Goal: Information Seeking & Learning: Learn about a topic

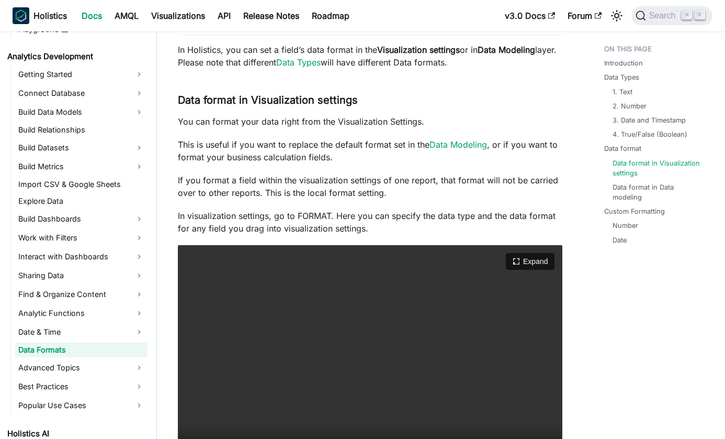
scroll to position [1364, 0]
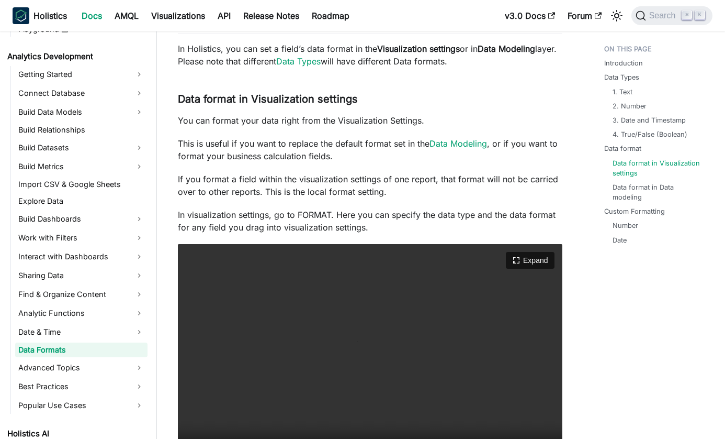
click at [406, 354] on video "Your browser does not support embedding video, but you can download it ." at bounding box center [370, 360] width 385 height 232
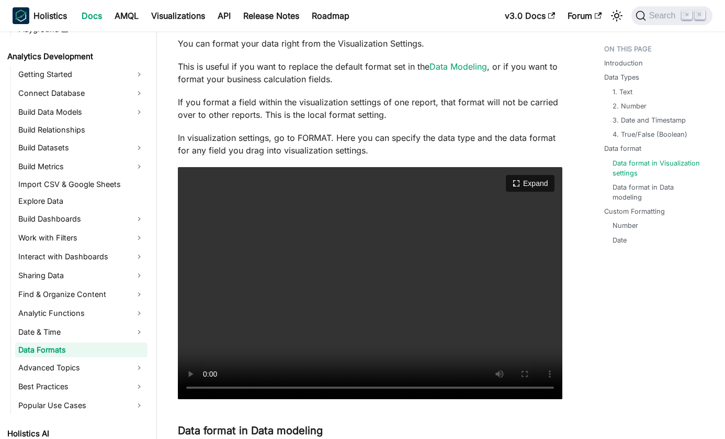
scroll to position [1445, 0]
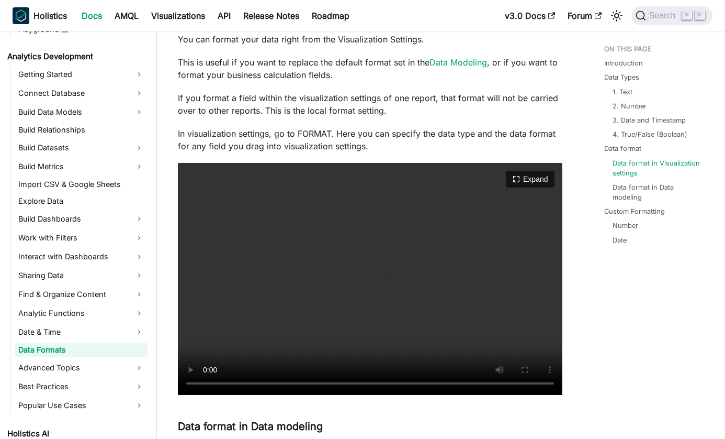
click at [313, 341] on video "Your browser does not support embedding video, but you can download it ." at bounding box center [370, 279] width 385 height 232
click at [312, 341] on video "Your browser does not support embedding video, but you can download it ." at bounding box center [370, 279] width 385 height 232
click at [312, 340] on video "Your browser does not support embedding video, but you can download it ." at bounding box center [370, 279] width 385 height 232
click at [307, 279] on video "Your browser does not support embedding video, but you can download it ." at bounding box center [370, 279] width 385 height 232
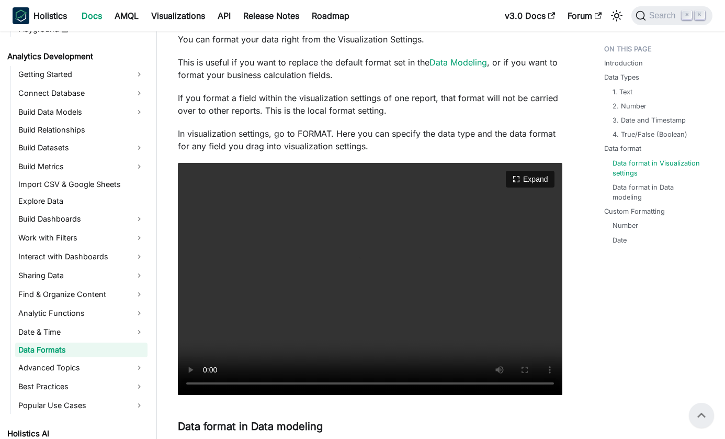
click at [383, 385] on video "Your browser does not support embedding video, but you can download it ." at bounding box center [370, 279] width 385 height 232
click at [351, 287] on video "Your browser does not support embedding video, but you can download it ." at bounding box center [370, 279] width 385 height 232
click at [354, 308] on video "Your browser does not support embedding video, but you can download it ." at bounding box center [370, 279] width 385 height 232
click at [361, 380] on video "Your browser does not support embedding video, but you can download it ." at bounding box center [370, 279] width 385 height 232
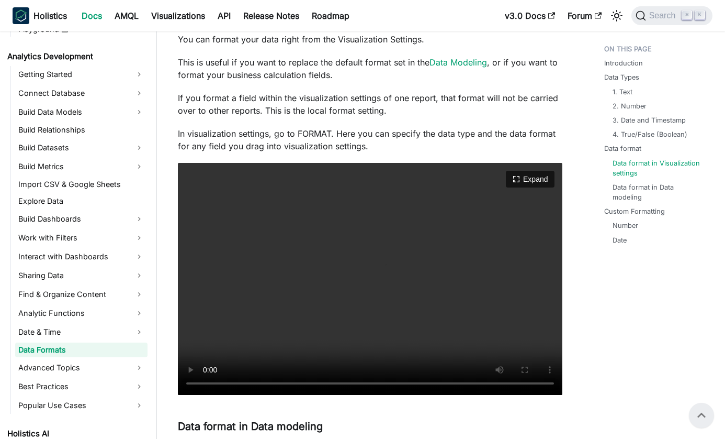
click at [342, 383] on video "Your browser does not support embedding video, but you can download it ." at bounding box center [370, 279] width 385 height 232
click at [302, 383] on video "Your browser does not support embedding video, but you can download it ." at bounding box center [370, 279] width 385 height 232
click at [257, 383] on video "Your browser does not support embedding video, but you can download it ." at bounding box center [370, 279] width 385 height 232
click at [270, 349] on video "Your browser does not support embedding video, but you can download it ." at bounding box center [370, 279] width 385 height 232
click at [295, 301] on video "Your browser does not support embedding video, but you can download it ." at bounding box center [370, 279] width 385 height 232
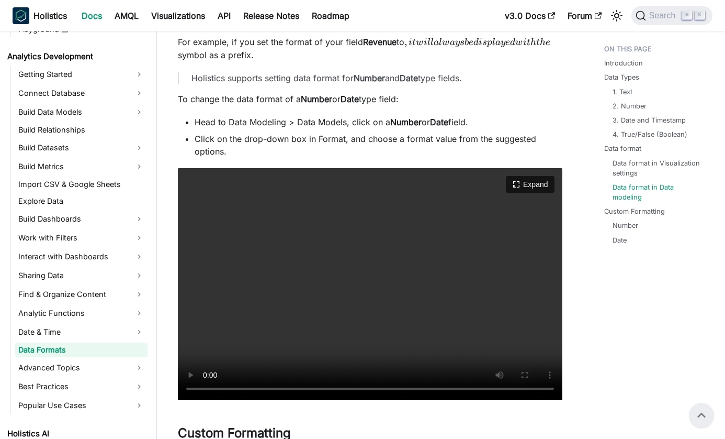
scroll to position [1954, 0]
click at [309, 302] on video "Your browser does not support embedding video, but you can download it ." at bounding box center [370, 283] width 385 height 232
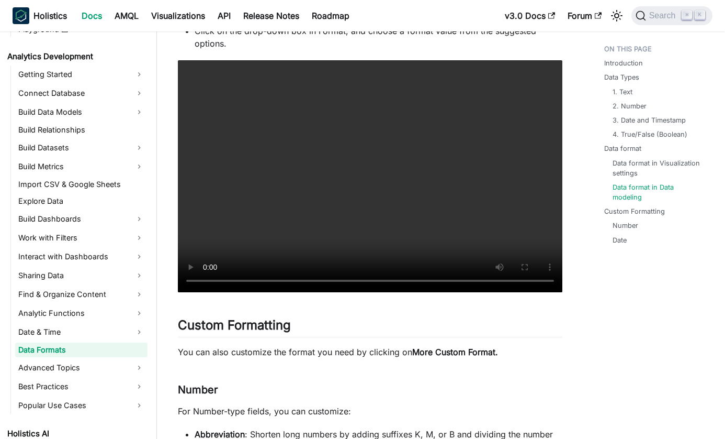
scroll to position [2061, 0]
click at [255, 280] on video "Your browser does not support embedding video, but you can download it ." at bounding box center [370, 176] width 385 height 232
click at [290, 200] on video "Your browser does not support embedding video, but you can download it ." at bounding box center [370, 176] width 385 height 232
click at [294, 233] on video "Your browser does not support embedding video, but you can download it ." at bounding box center [370, 176] width 385 height 232
click at [307, 193] on video "Your browser does not support embedding video, but you can download it ." at bounding box center [370, 176] width 385 height 232
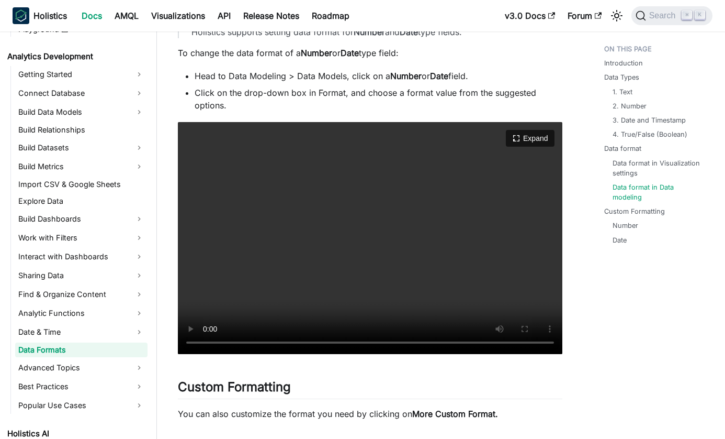
click at [248, 239] on video "Your browser does not support embedding video, but you can download it ." at bounding box center [370, 238] width 385 height 232
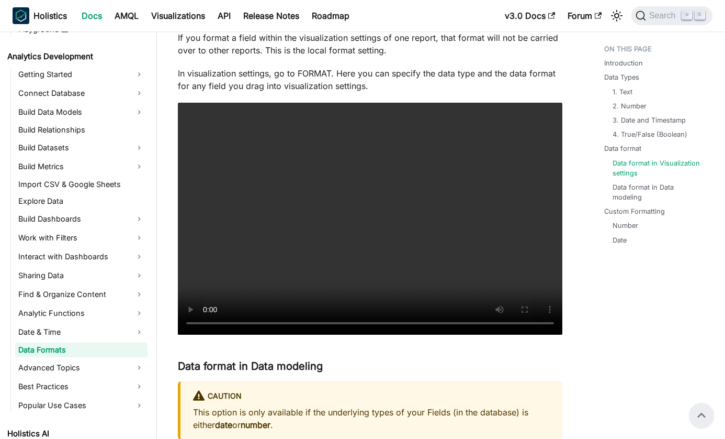
scroll to position [1438, 0]
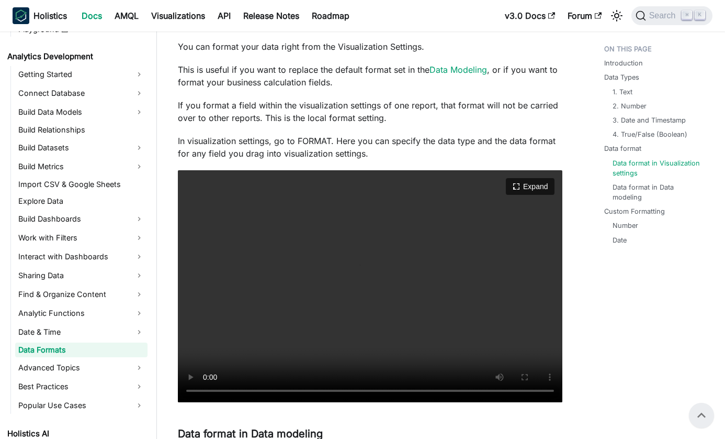
click at [260, 285] on video "Your browser does not support embedding video, but you can download it ." at bounding box center [370, 286] width 385 height 232
click at [257, 290] on video "Your browser does not support embedding video, but you can download it ." at bounding box center [370, 286] width 385 height 232
click at [266, 322] on video "Your browser does not support embedding video, but you can download it ." at bounding box center [370, 286] width 385 height 232
click at [265, 322] on video "Your browser does not support embedding video, but you can download it ." at bounding box center [370, 286] width 385 height 232
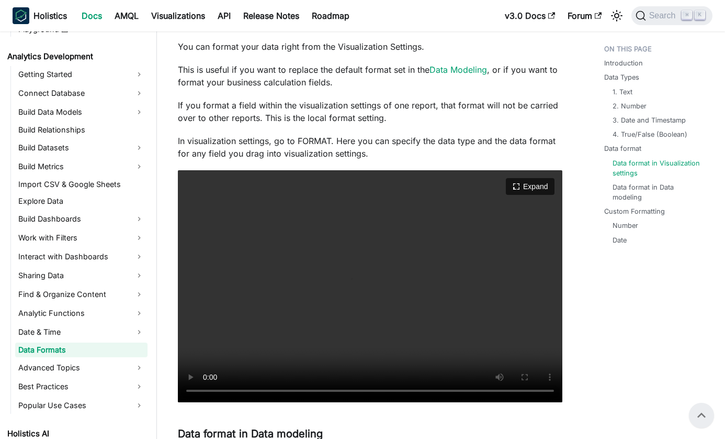
click at [301, 286] on video "Your browser does not support embedding video, but you can download it ." at bounding box center [370, 286] width 385 height 232
click at [335, 293] on video "Your browser does not support embedding video, but you can download it ." at bounding box center [370, 286] width 385 height 232
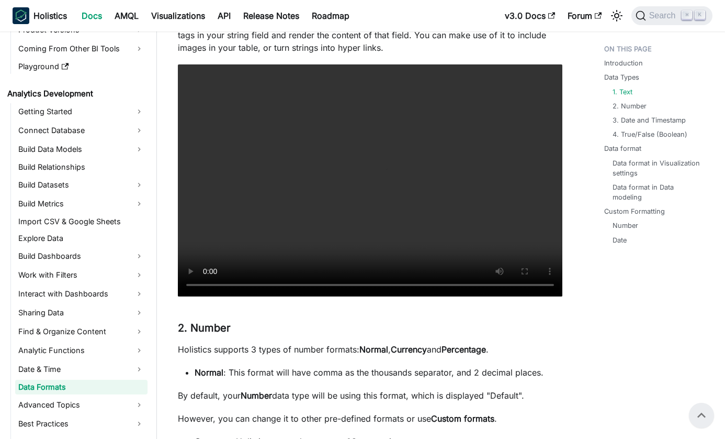
scroll to position [297, 0]
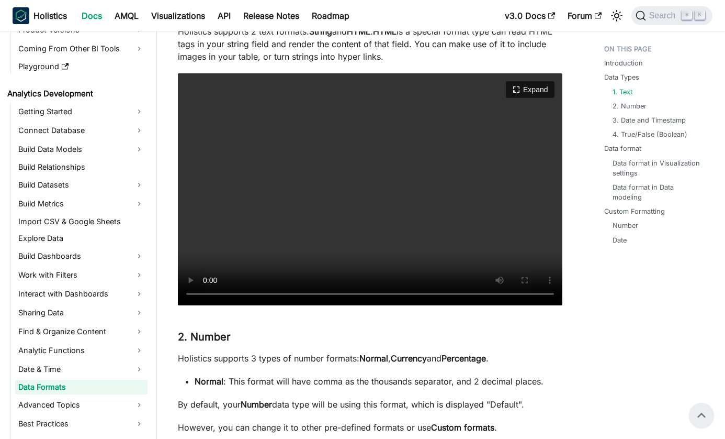
click at [364, 214] on video "Your browser does not support embedding video, but you can download it ." at bounding box center [370, 189] width 385 height 232
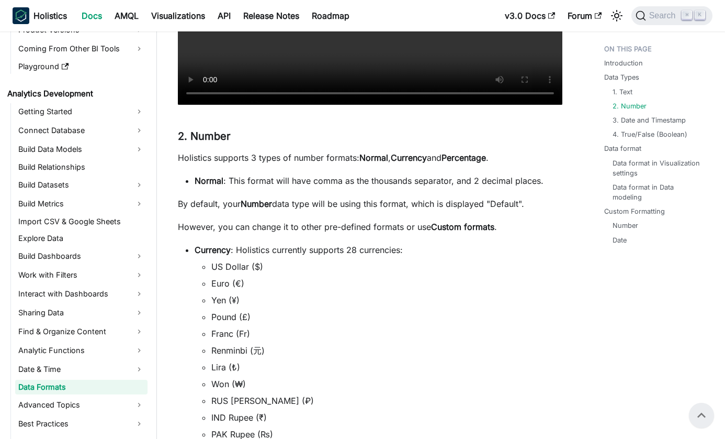
scroll to position [479, 0]
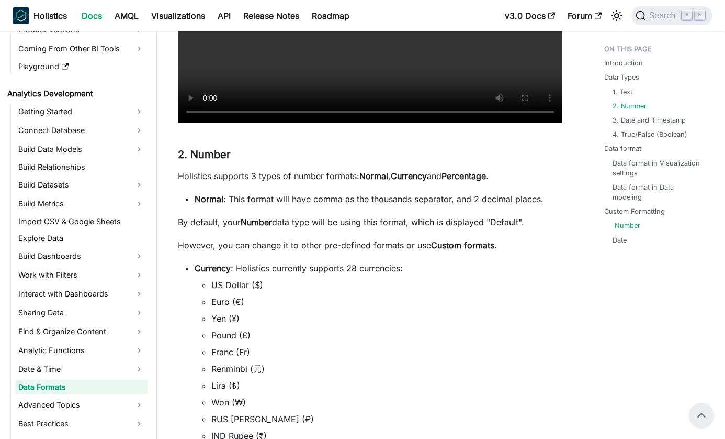
click at [631, 222] on link "Number" at bounding box center [628, 225] width 26 height 10
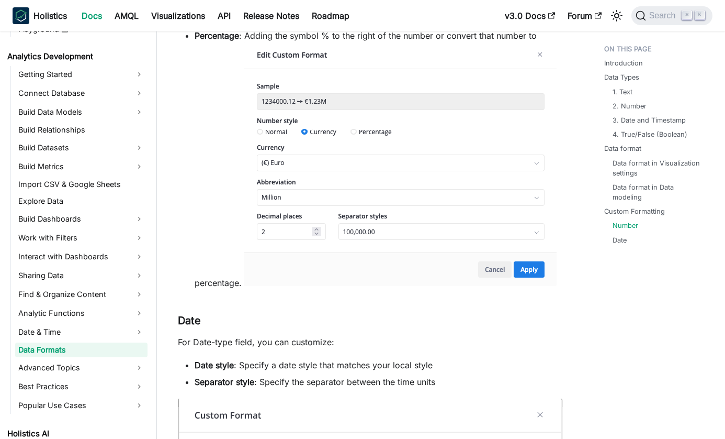
scroll to position [2553, 0]
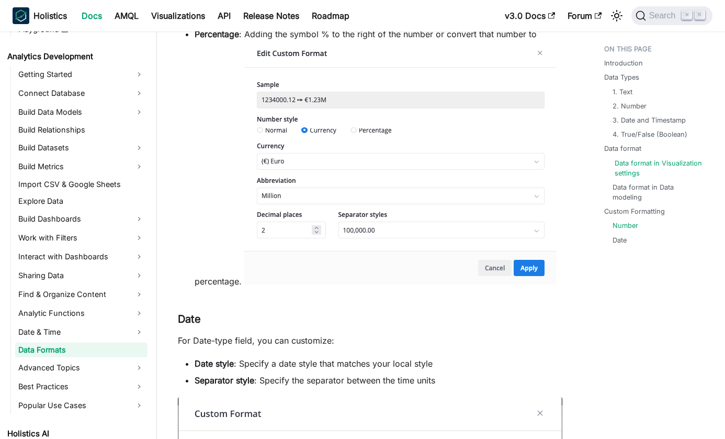
click at [636, 160] on link "Data format in Visualization settings" at bounding box center [661, 168] width 92 height 20
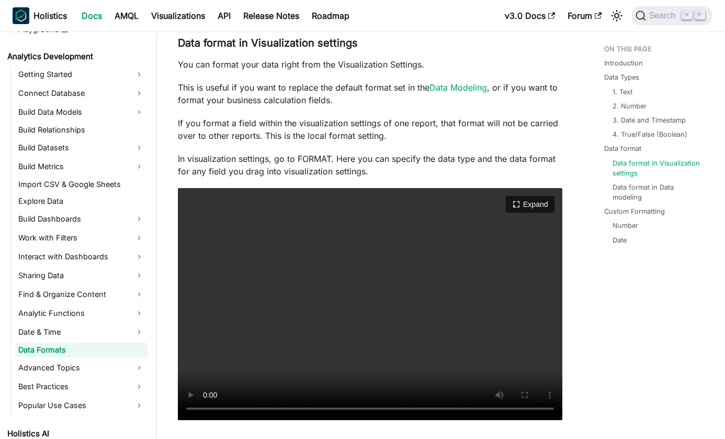
click at [398, 270] on video "Your browser does not support embedding video, but you can download it ." at bounding box center [370, 304] width 385 height 232
click at [279, 407] on video "Your browser does not support embedding video, but you can download it ." at bounding box center [370, 304] width 385 height 232
click at [316, 342] on video "Your browser does not support embedding video, but you can download it ." at bounding box center [370, 304] width 385 height 232
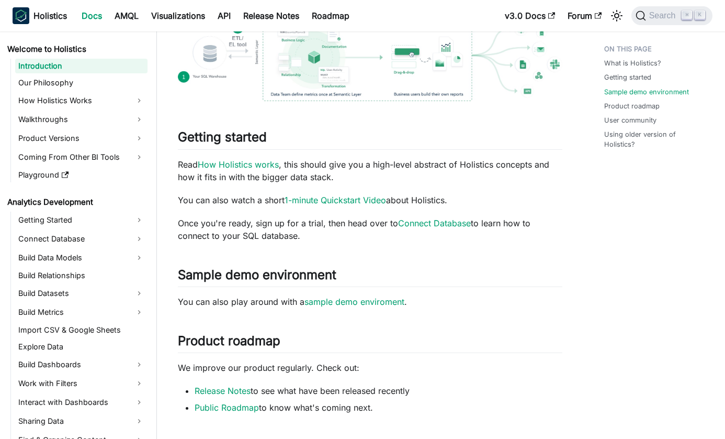
scroll to position [534, 0]
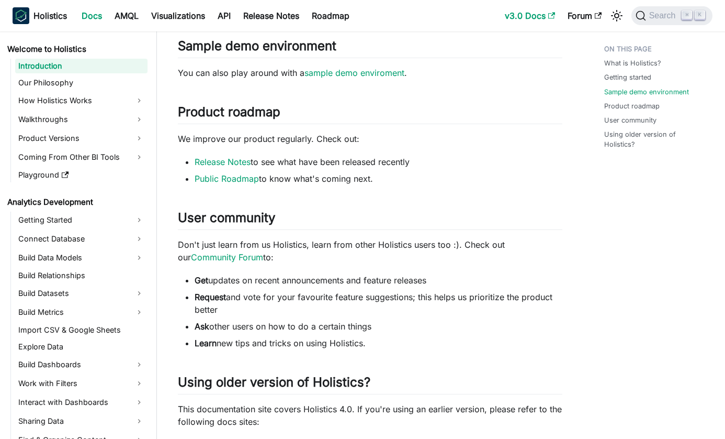
click at [540, 18] on link "v3.0 Docs" at bounding box center [530, 15] width 63 height 17
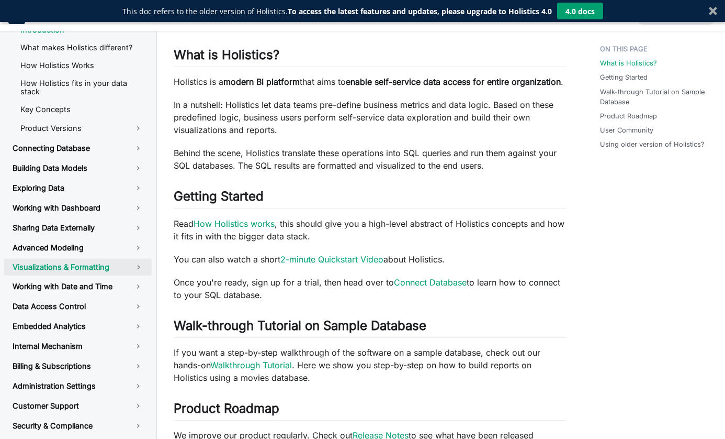
scroll to position [153, 0]
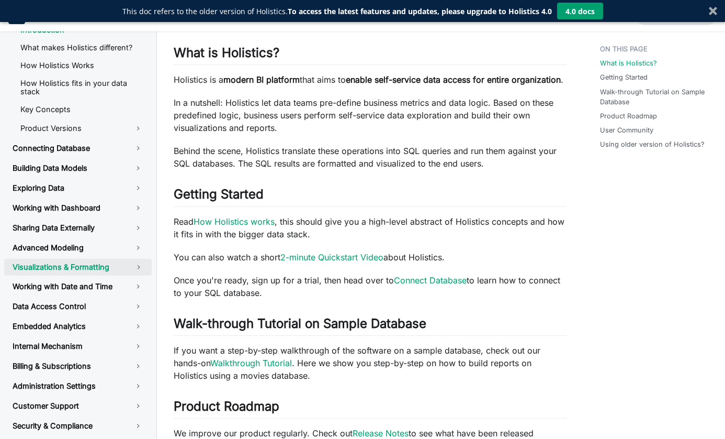
click at [111, 262] on link "Visualizations & Formatting" at bounding box center [64, 267] width 121 height 17
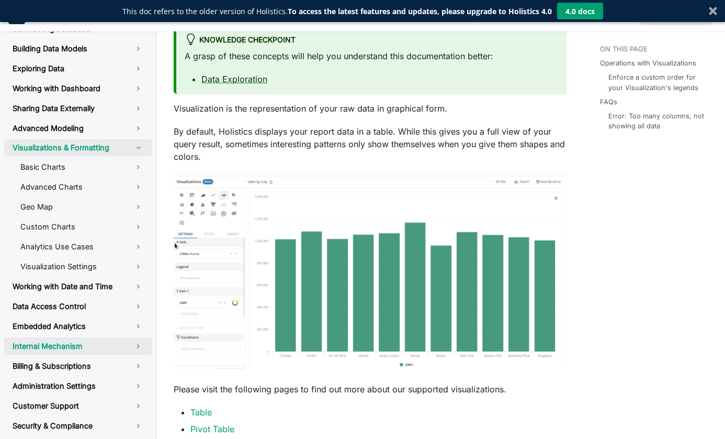
scroll to position [136, 0]
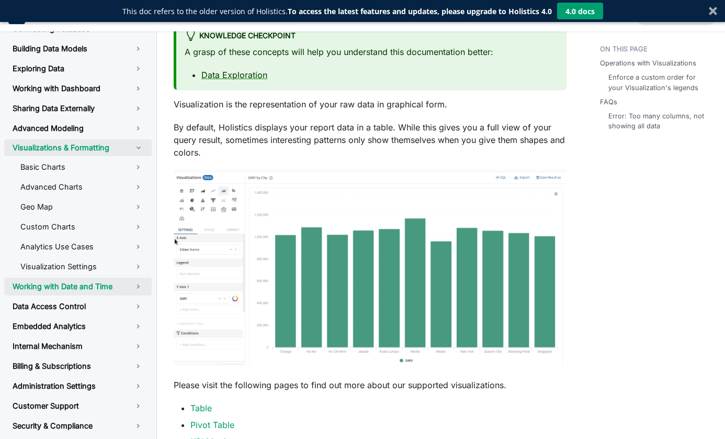
click at [132, 285] on link "Working with Date and Time" at bounding box center [78, 286] width 148 height 18
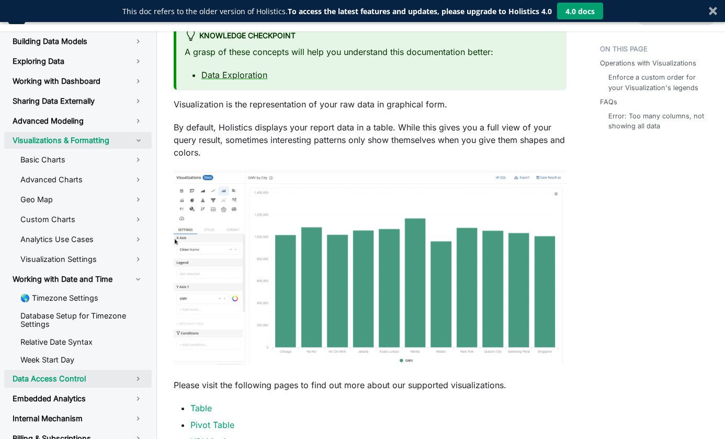
click at [128, 387] on link "Data Access Control" at bounding box center [78, 378] width 148 height 18
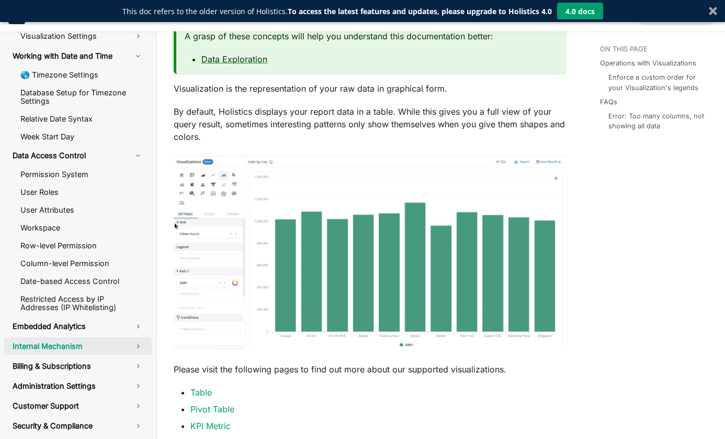
scroll to position [169, 0]
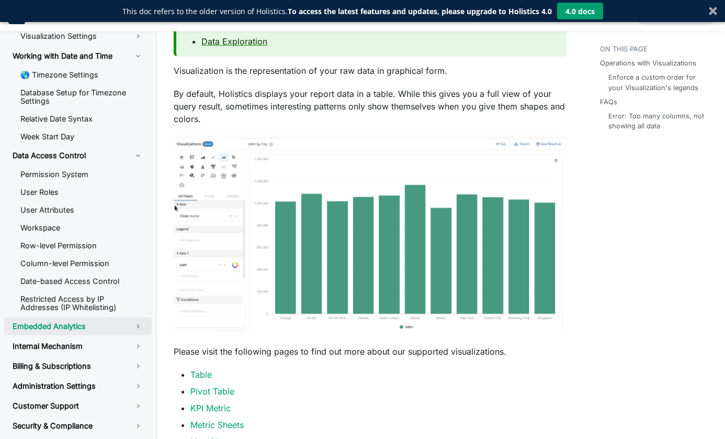
click at [127, 327] on link "Embedded Analytics" at bounding box center [78, 326] width 148 height 18
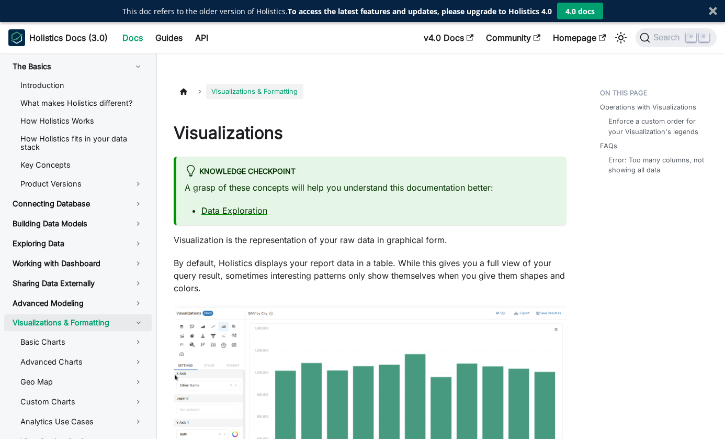
scroll to position [0, 0]
click at [670, 36] on span "Search" at bounding box center [669, 37] width 36 height 9
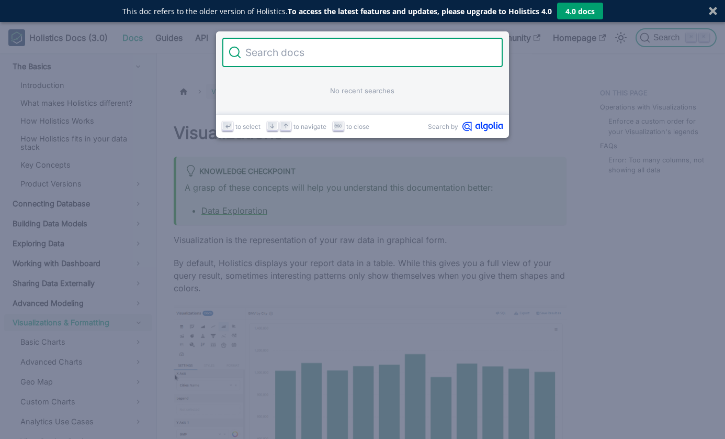
type input "f"
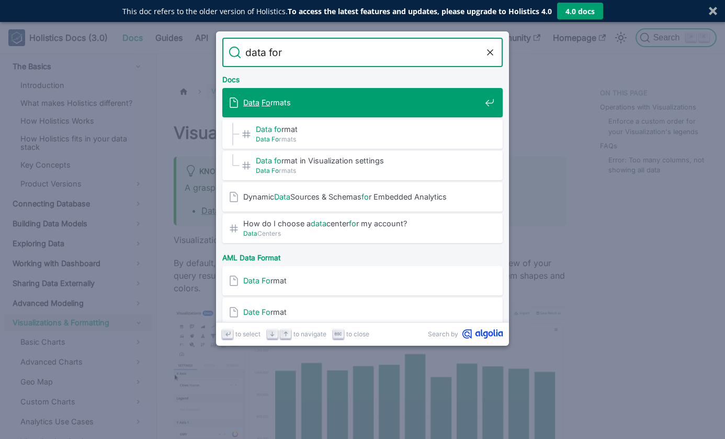
type input "data form"
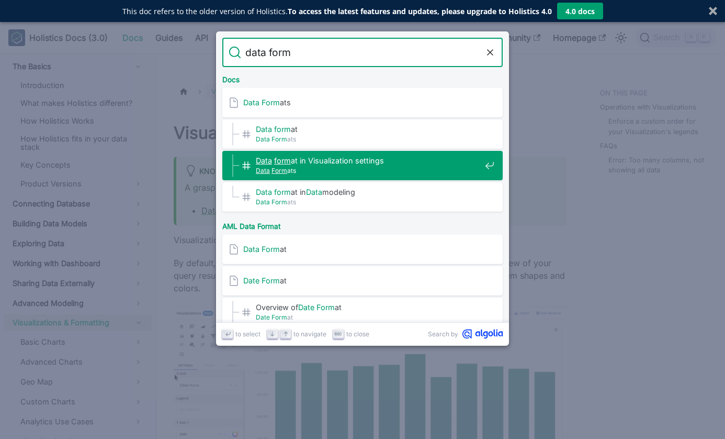
click at [355, 167] on span "Data Form ats" at bounding box center [368, 170] width 225 height 10
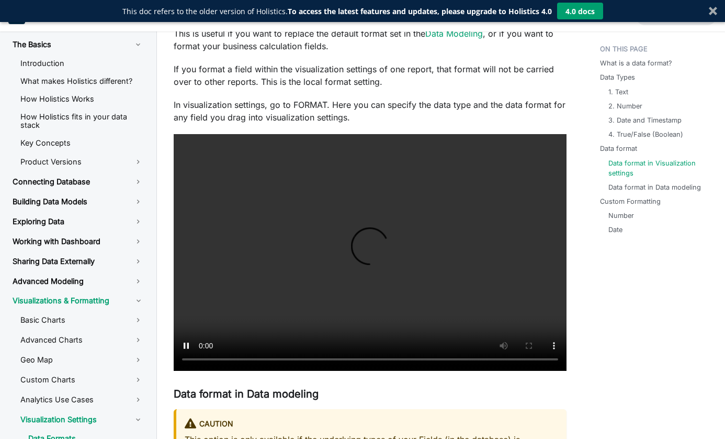
scroll to position [1559, 0]
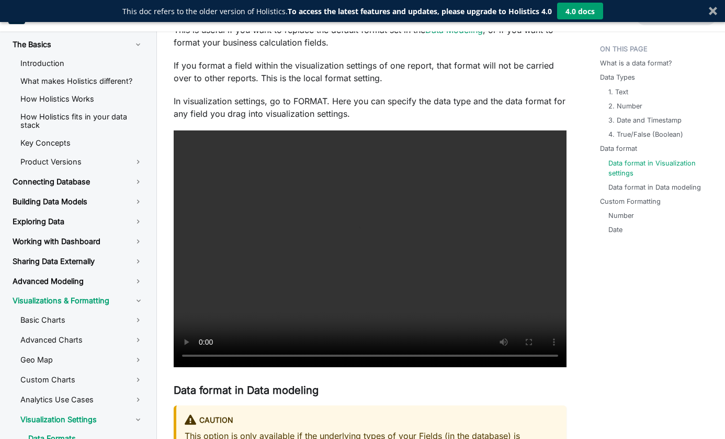
click at [200, 355] on video at bounding box center [370, 248] width 393 height 237
click at [136, 324] on link "Basic Charts" at bounding box center [82, 320] width 140 height 18
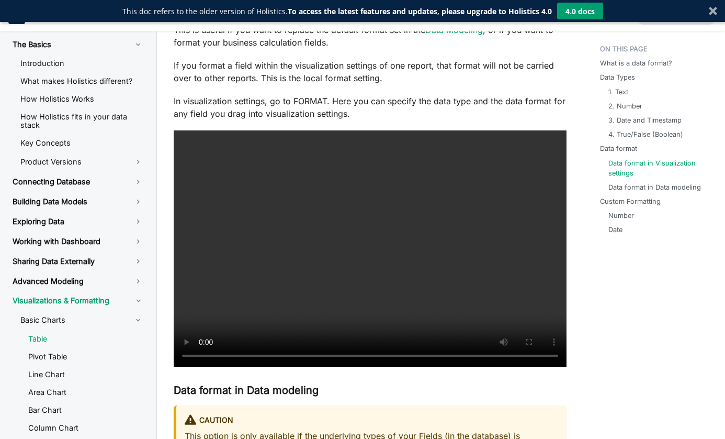
click at [120, 345] on link "Table" at bounding box center [86, 339] width 132 height 16
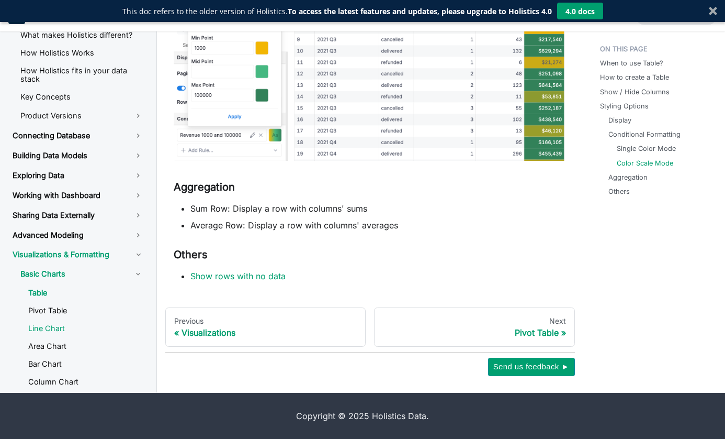
scroll to position [2344, 0]
click at [90, 318] on link "Pivot Table" at bounding box center [86, 310] width 132 height 16
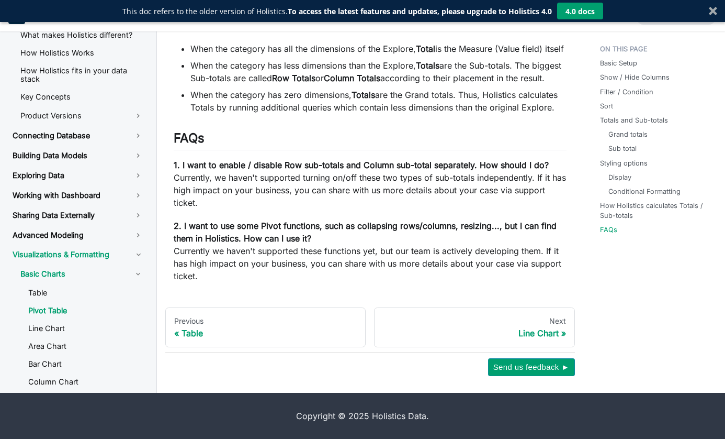
scroll to position [3296, 0]
click at [67, 332] on link "Line Chart" at bounding box center [86, 328] width 132 height 16
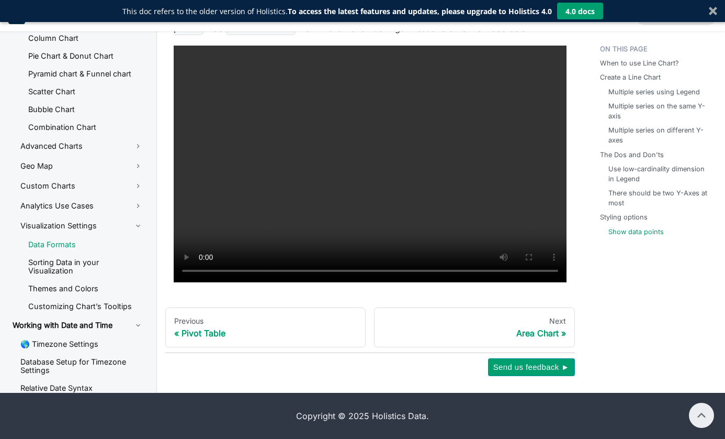
scroll to position [350, 0]
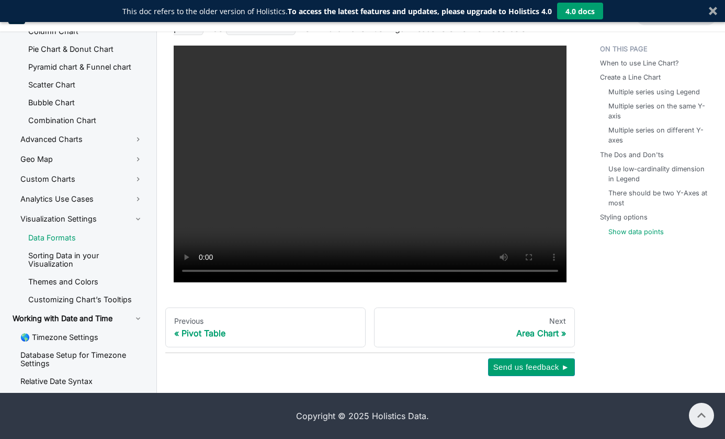
click at [77, 245] on link "Data Formats" at bounding box center [86, 238] width 132 height 16
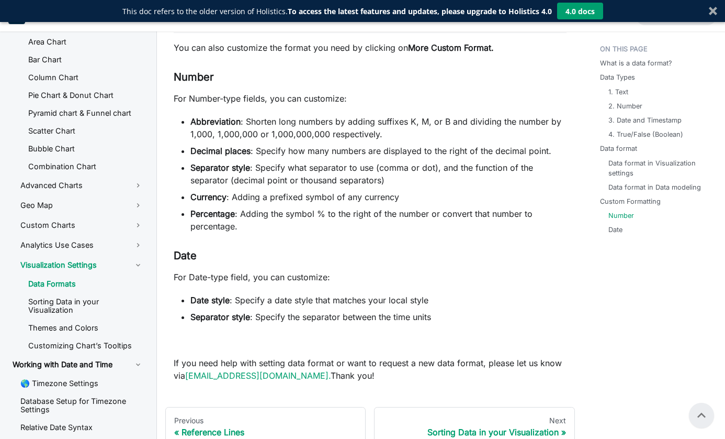
scroll to position [2437, 0]
